Goal: Navigation & Orientation: Find specific page/section

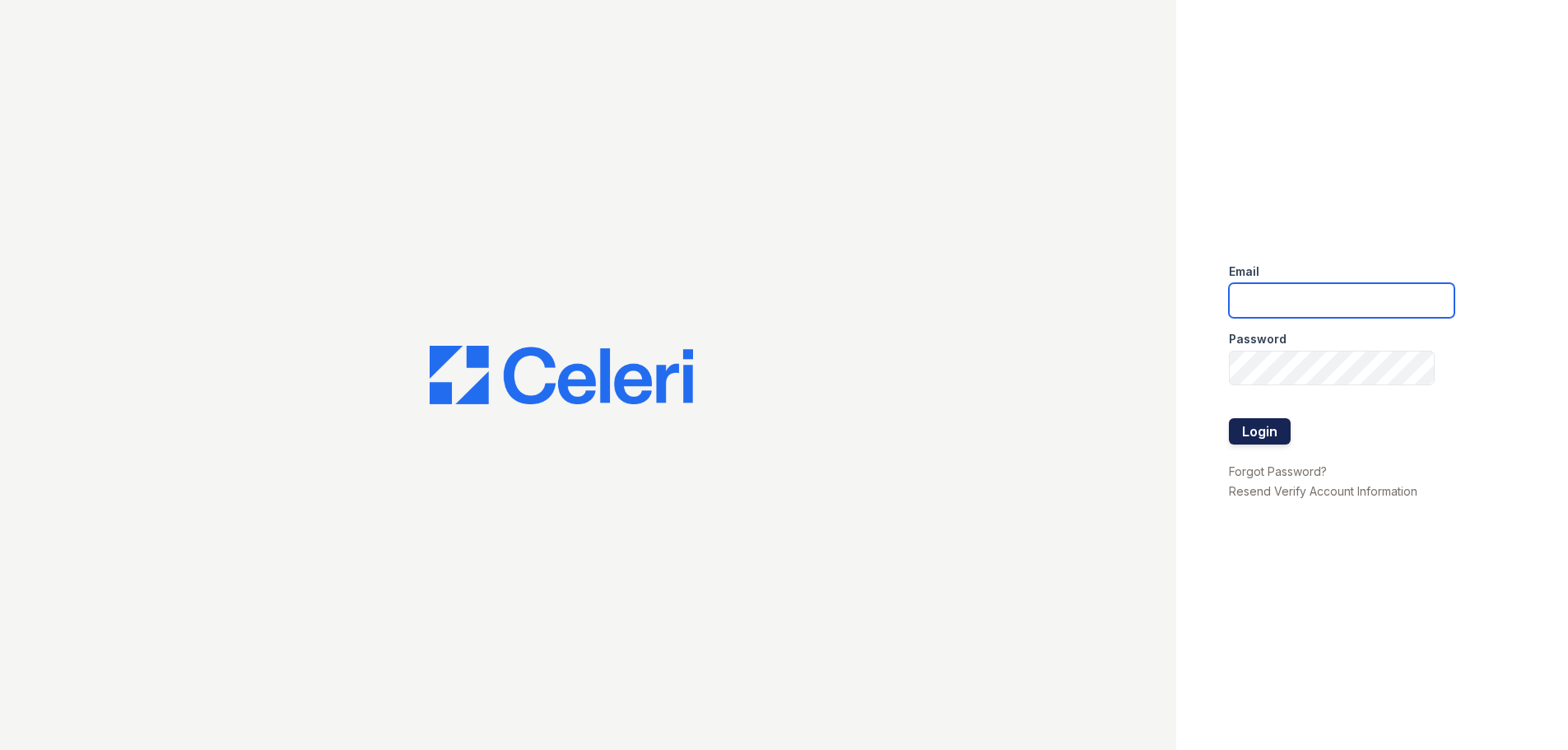
type input "[PERSON_NAME][EMAIL_ADDRESS][DOMAIN_NAME]"
click at [1248, 424] on button "Login" at bounding box center [1260, 432] width 62 height 26
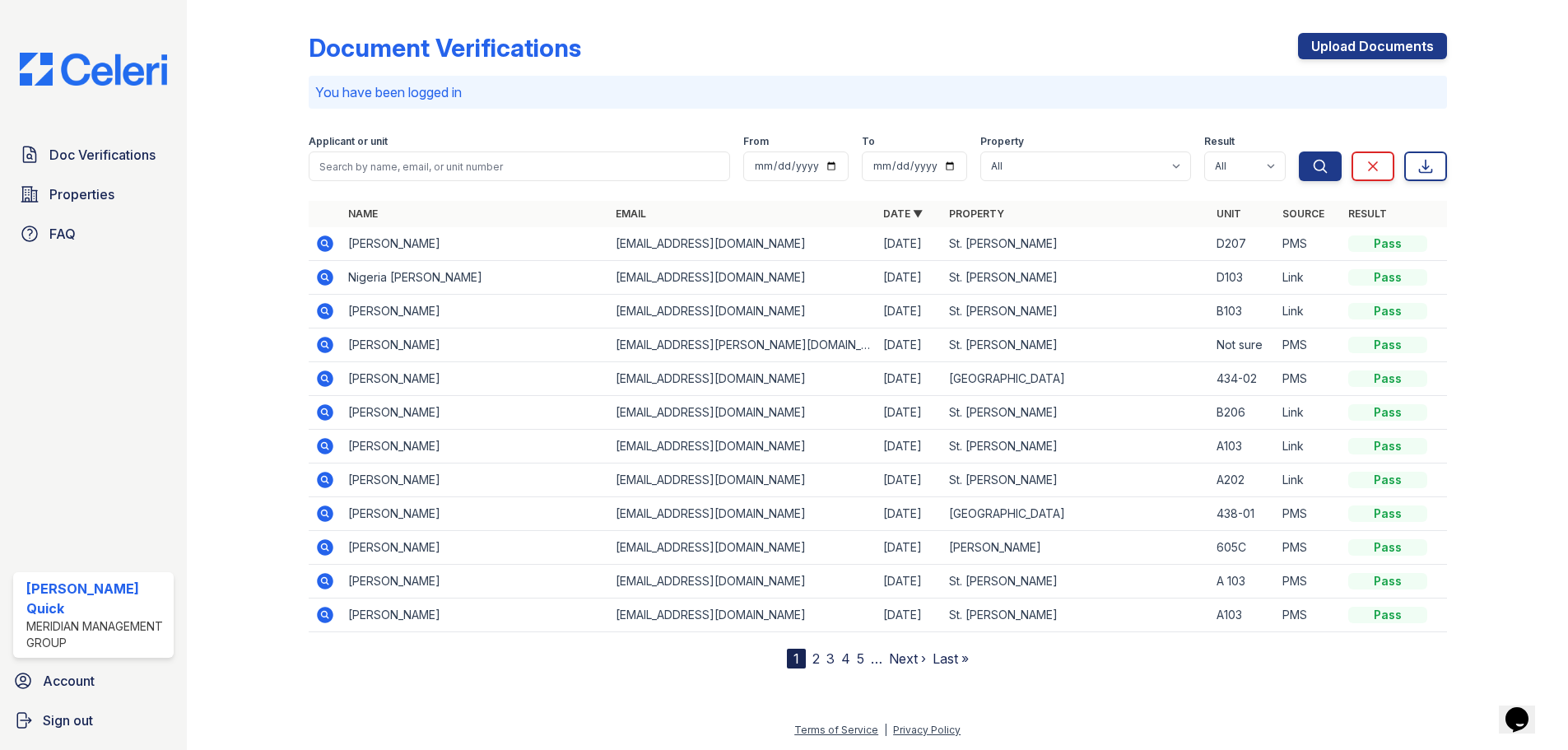
scroll to position [17, 0]
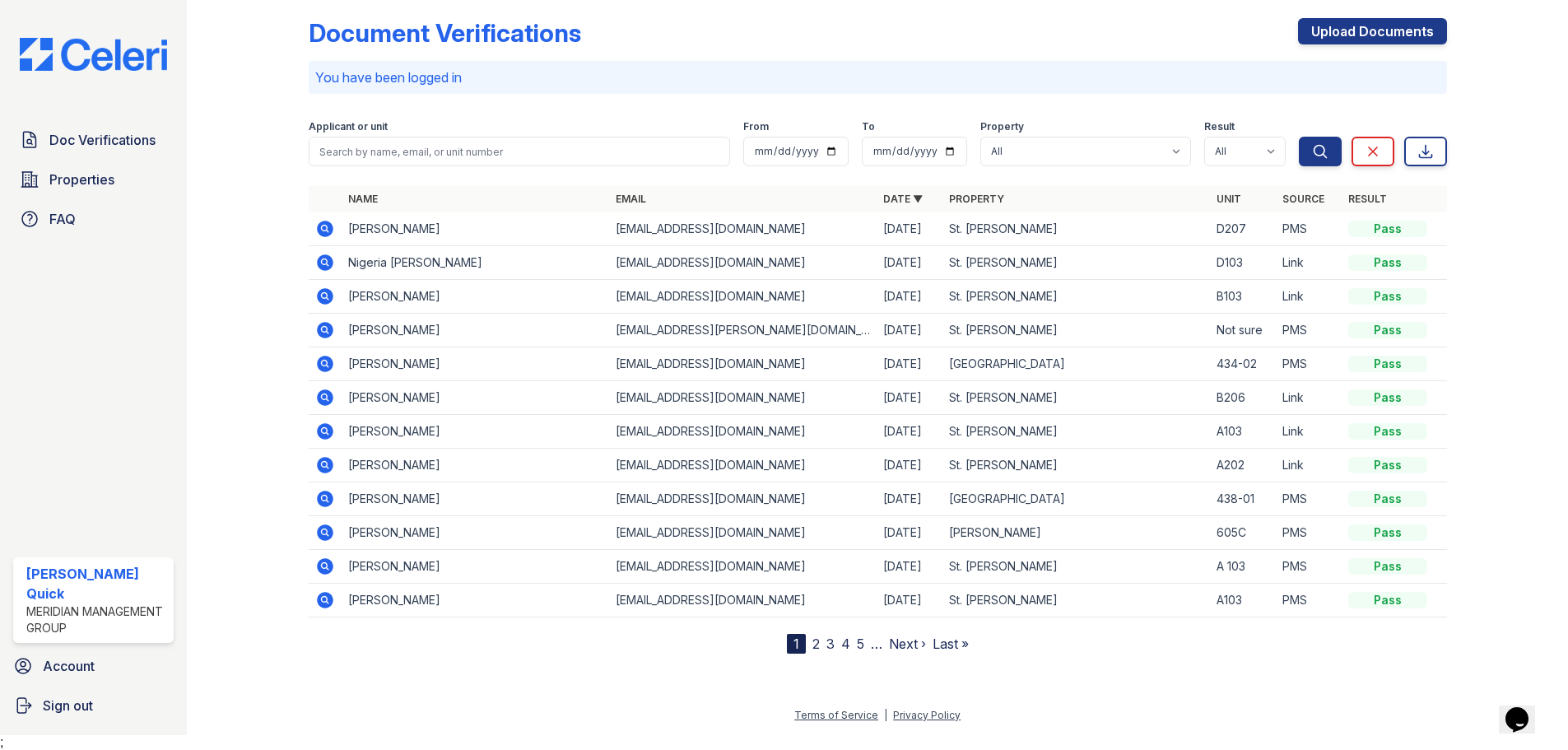
click at [815, 640] on link "2" at bounding box center [816, 643] width 7 height 17
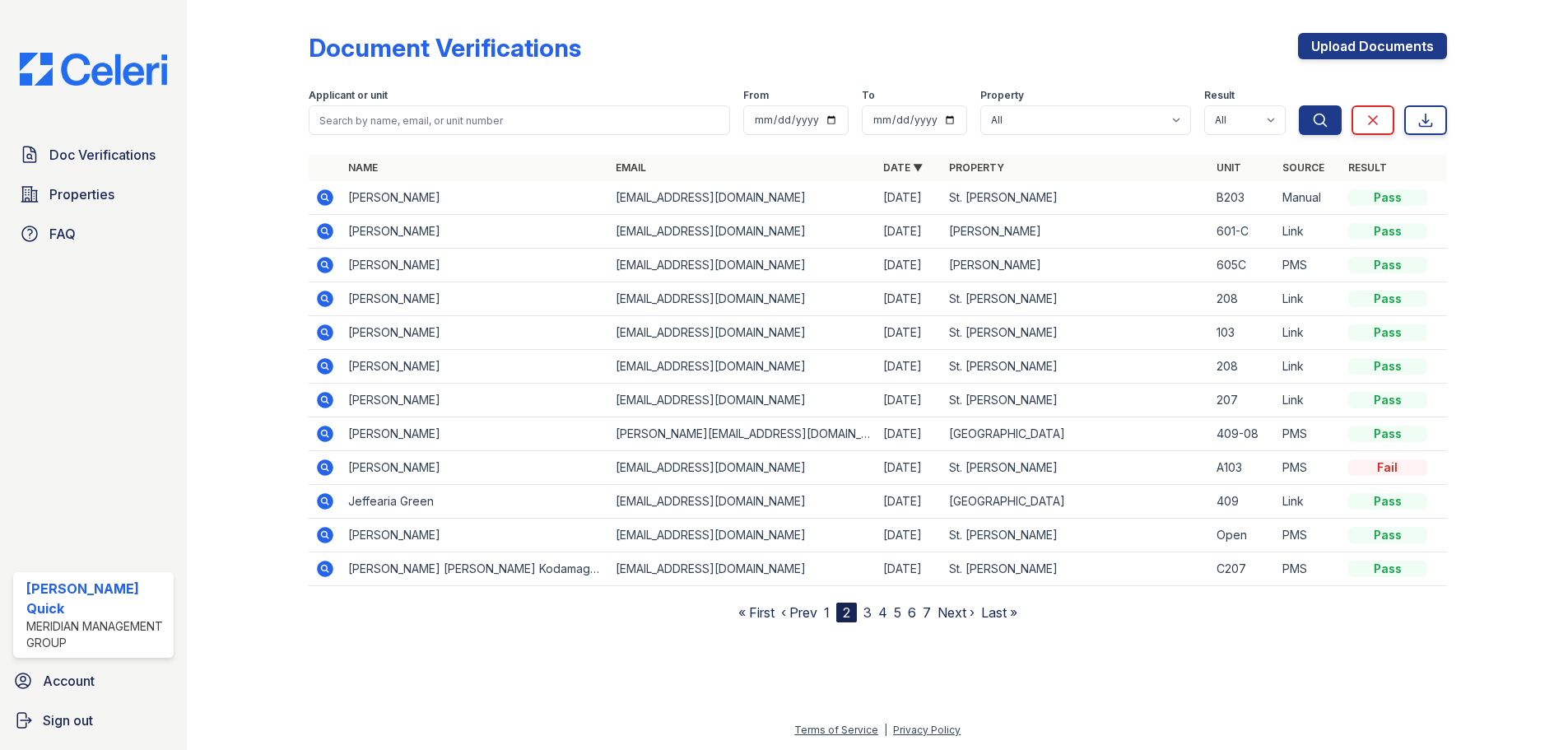
click at [826, 613] on link "1" at bounding box center [826, 613] width 6 height 17
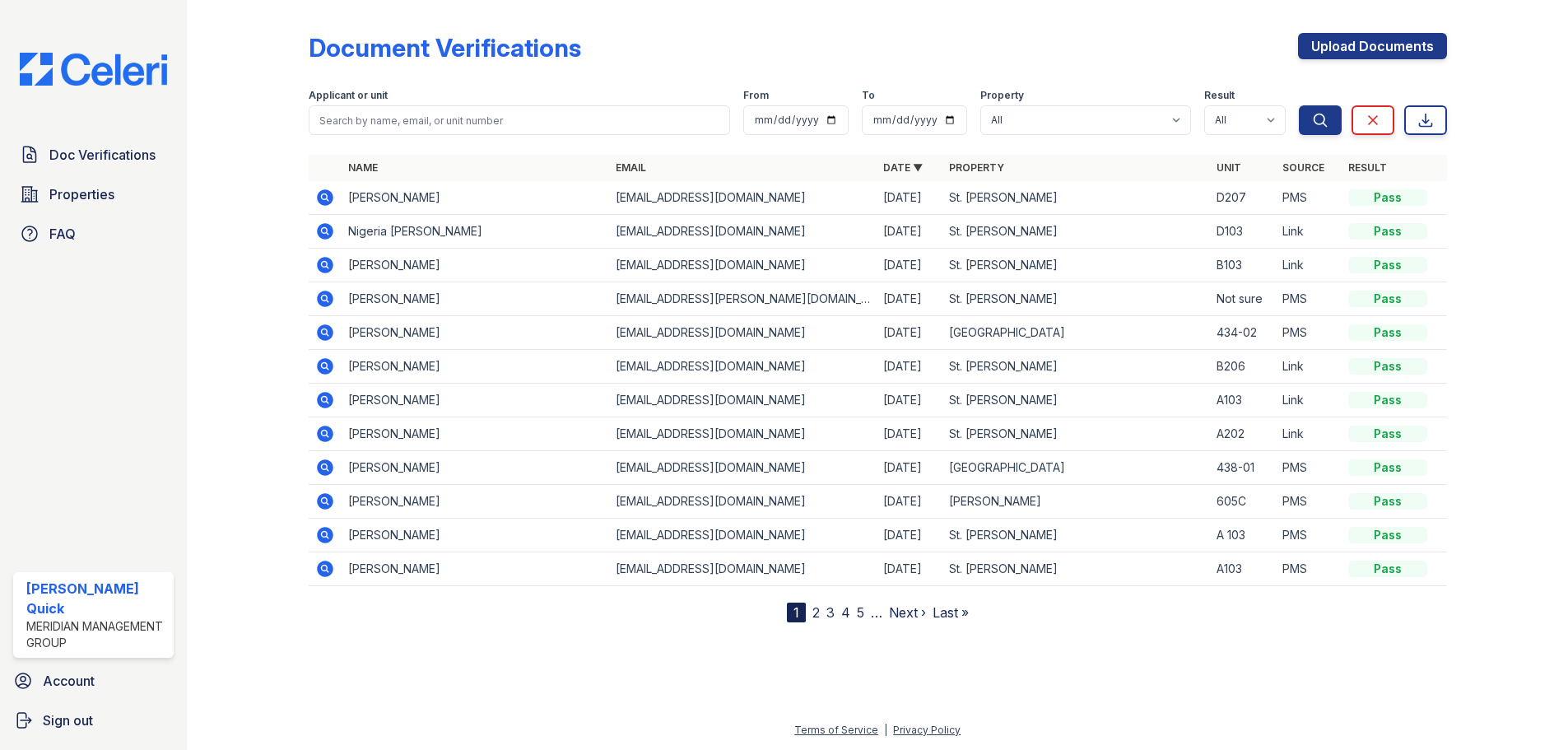
click at [890, 26] on div "Document Verifications Upload Documents Filter Applicant or unit From To Proper…" at bounding box center [877, 314] width 1138 height 616
